Goal: Information Seeking & Learning: Learn about a topic

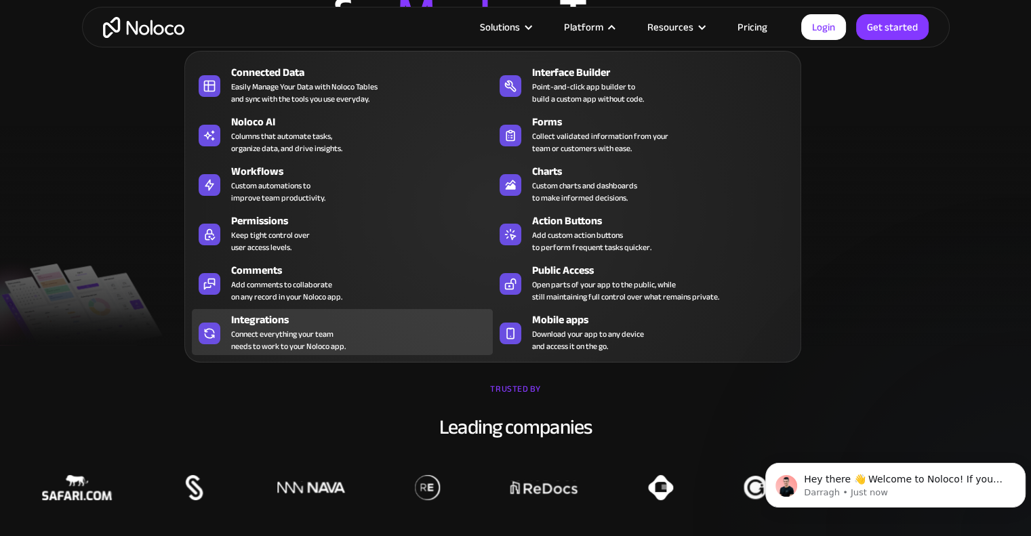
click at [277, 334] on div "Connect everything your team needs to work to your Noloco app." at bounding box center [288, 340] width 115 height 24
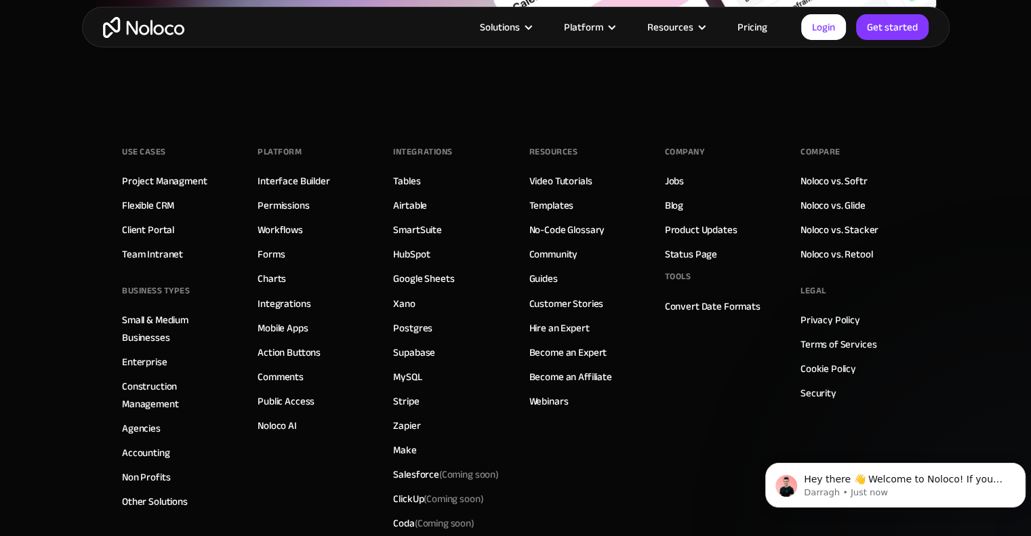
scroll to position [2372, 0]
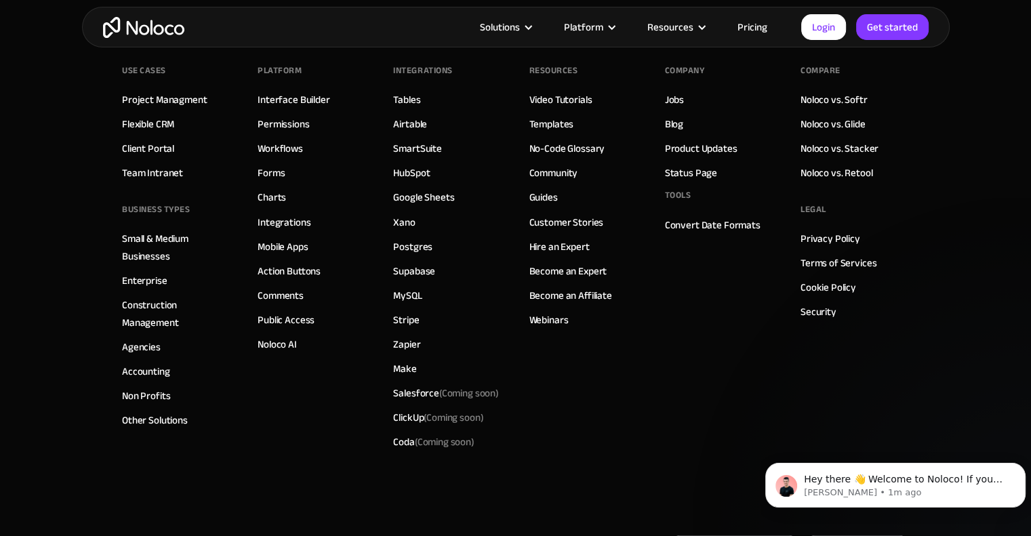
click at [748, 22] on link "Pricing" at bounding box center [753, 27] width 64 height 18
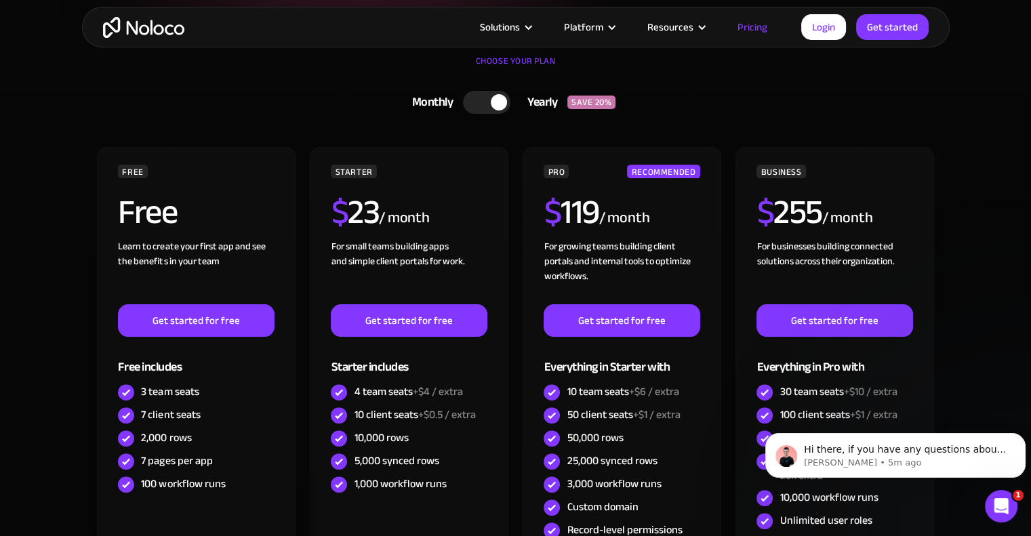
scroll to position [203, 0]
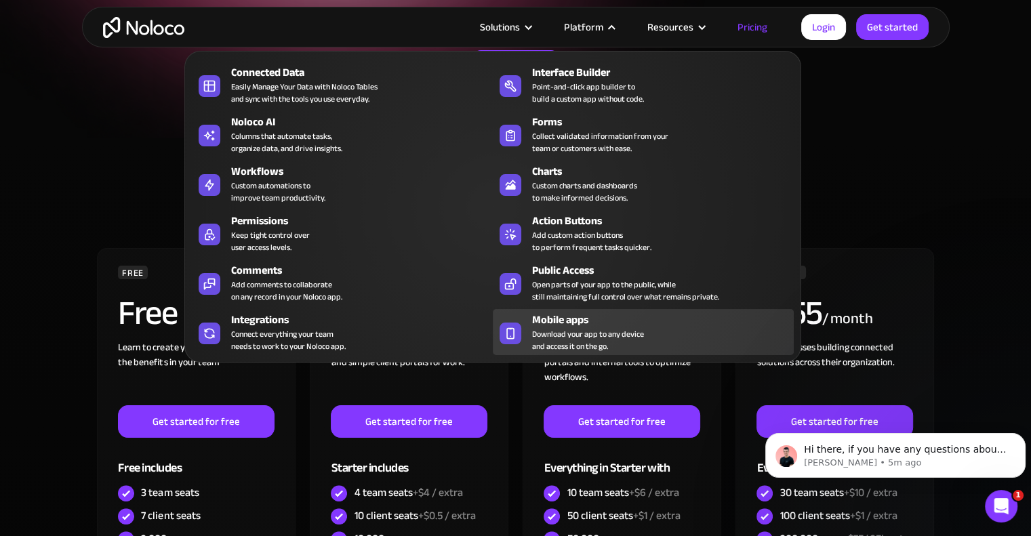
click at [633, 336] on span "Download your app to any device and access it on the go." at bounding box center [588, 340] width 112 height 24
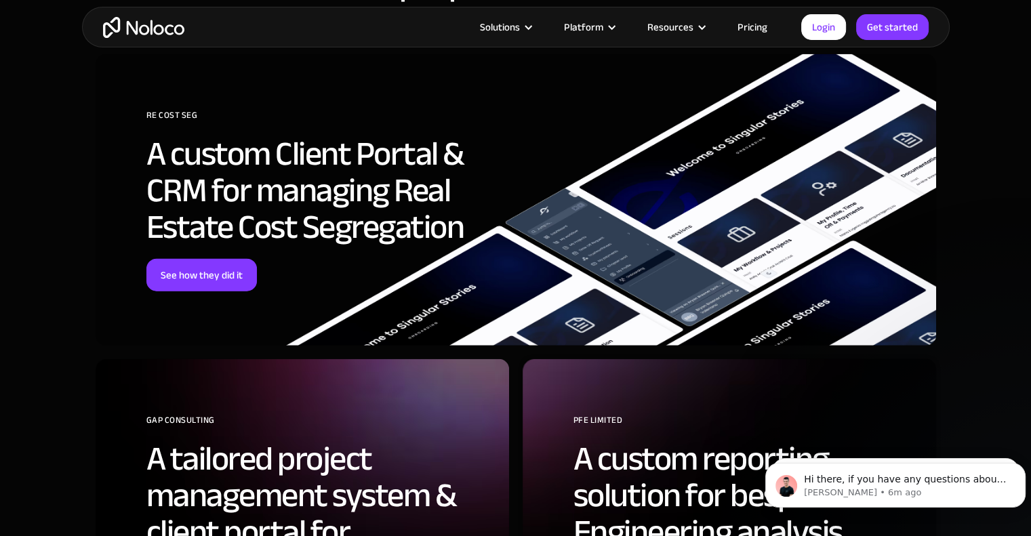
scroll to position [3525, 0]
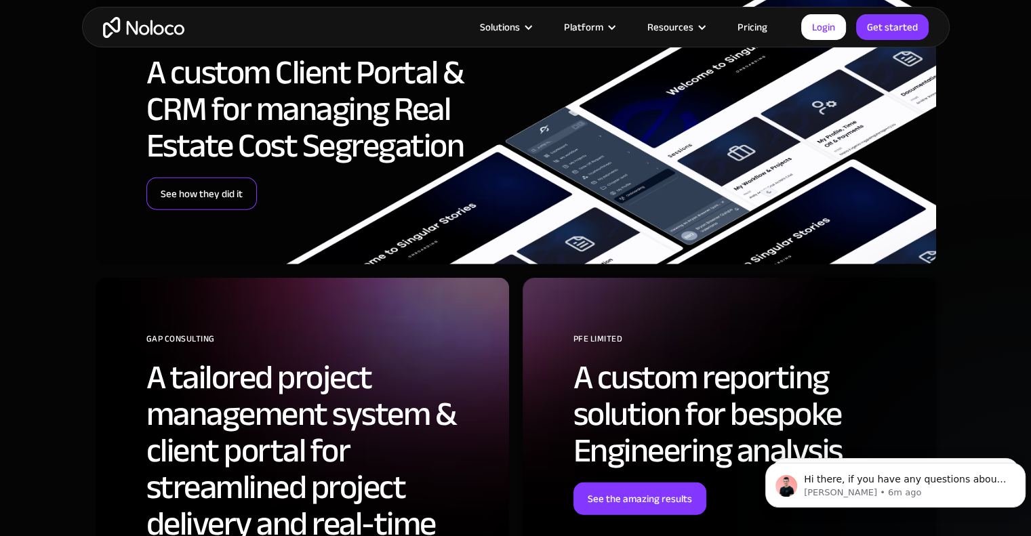
click at [208, 185] on link "See how they did it" at bounding box center [201, 194] width 110 height 33
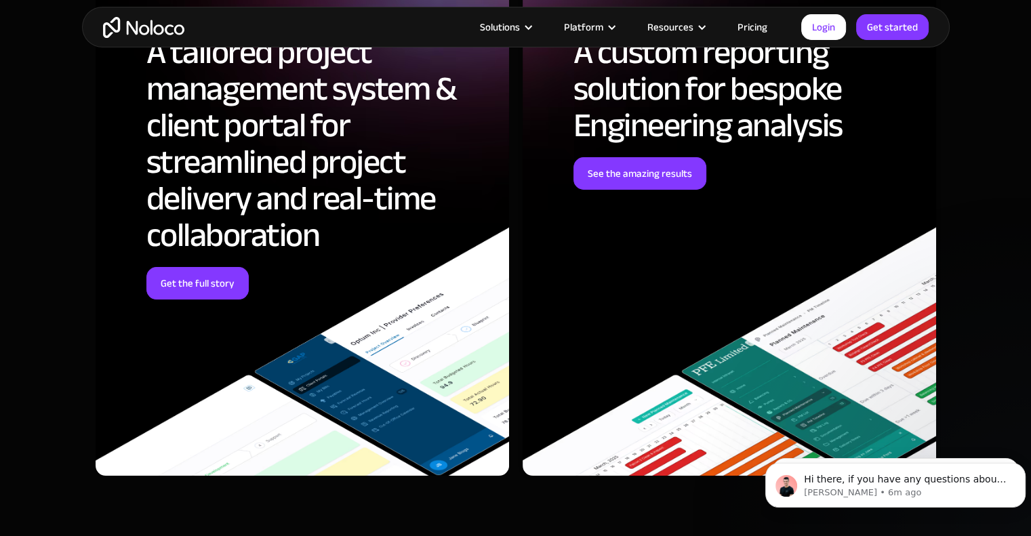
scroll to position [4542, 0]
